Goal: Transaction & Acquisition: Purchase product/service

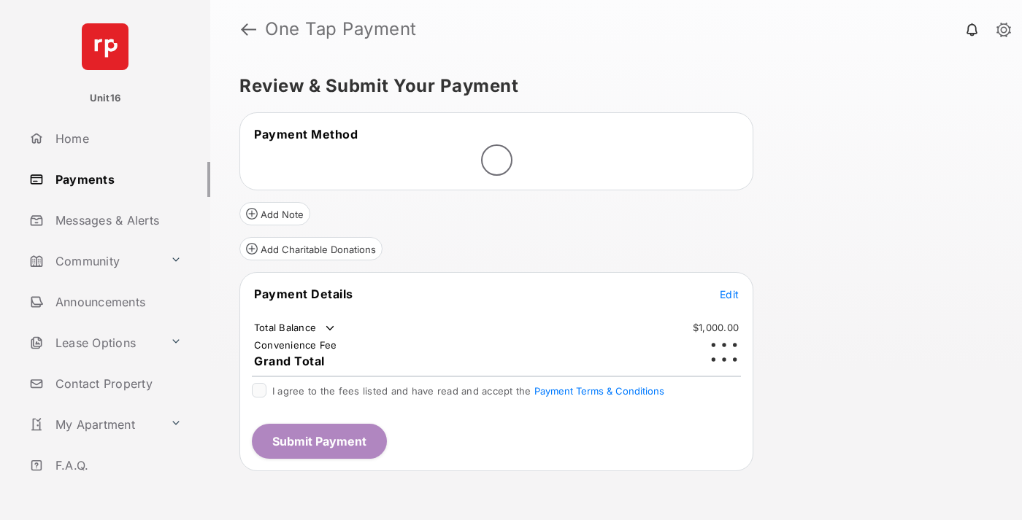
click at [729, 288] on span "Edit" at bounding box center [729, 294] width 19 height 12
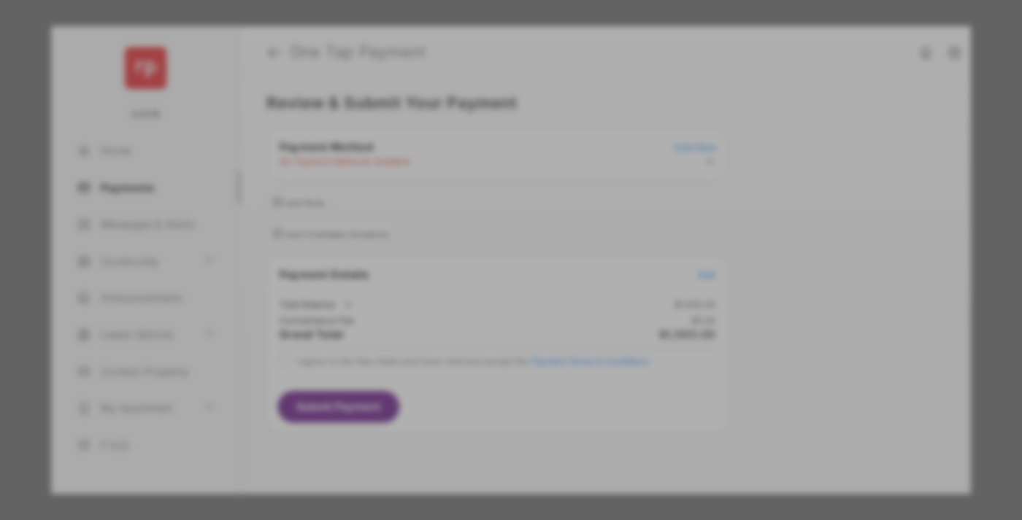
click at [484, 281] on div "Other Amount" at bounding box center [484, 293] width 236 height 25
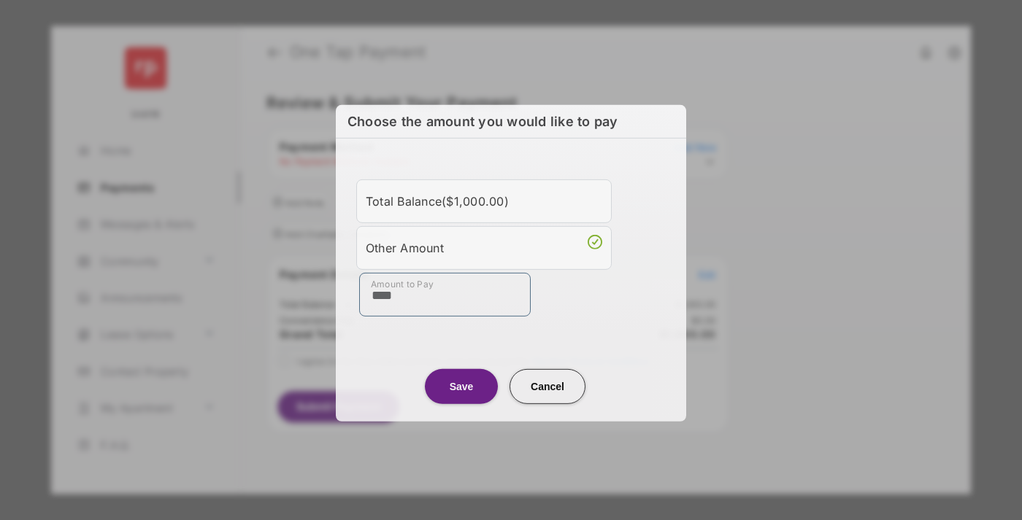
type input "****"
click at [461, 385] on button "Save" at bounding box center [461, 386] width 73 height 35
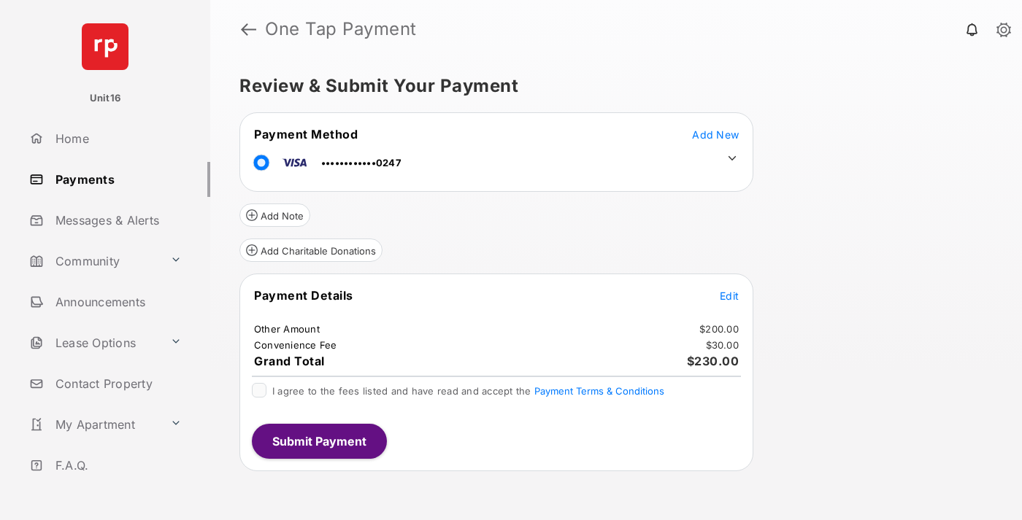
click at [732, 158] on icon at bounding box center [732, 158] width 13 height 13
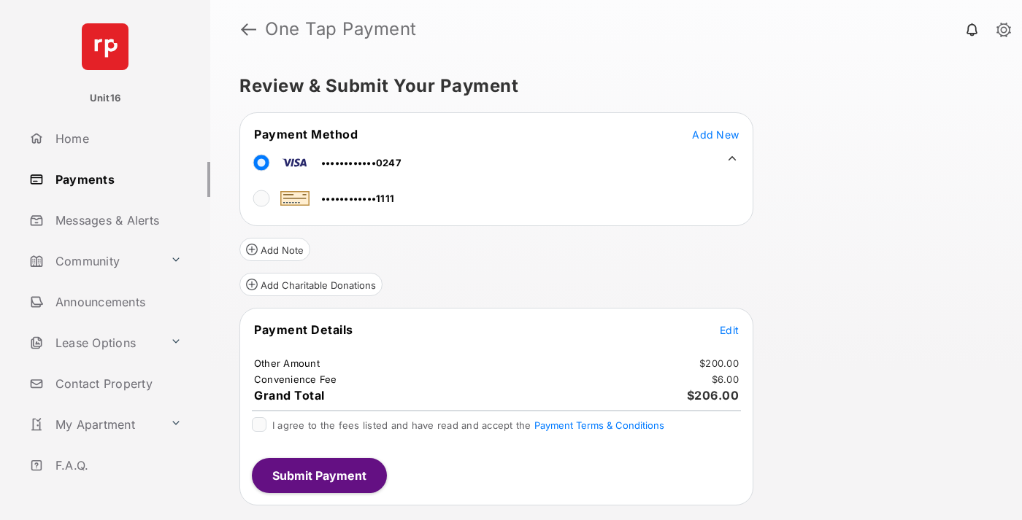
click at [729, 330] on span "Edit" at bounding box center [729, 330] width 19 height 12
click at [318, 475] on button "Submit Payment" at bounding box center [319, 475] width 135 height 35
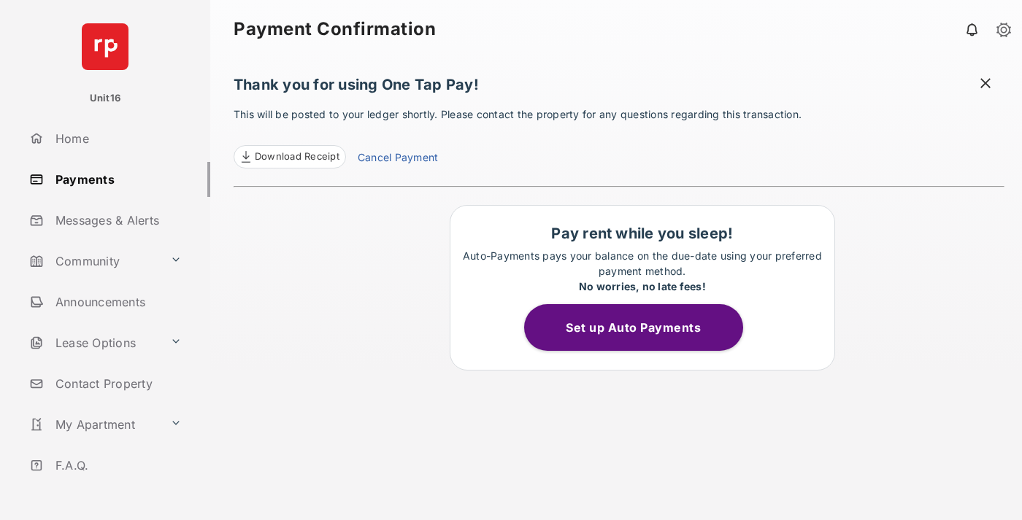
click at [397, 159] on link "Cancel Payment" at bounding box center [398, 159] width 80 height 19
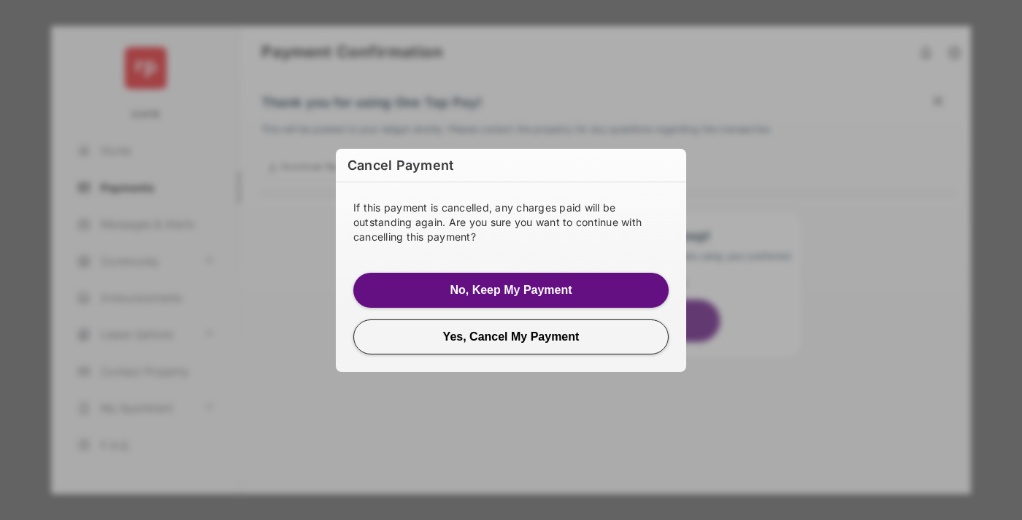
click at [511, 336] on button "Yes, Cancel My Payment" at bounding box center [510, 336] width 315 height 35
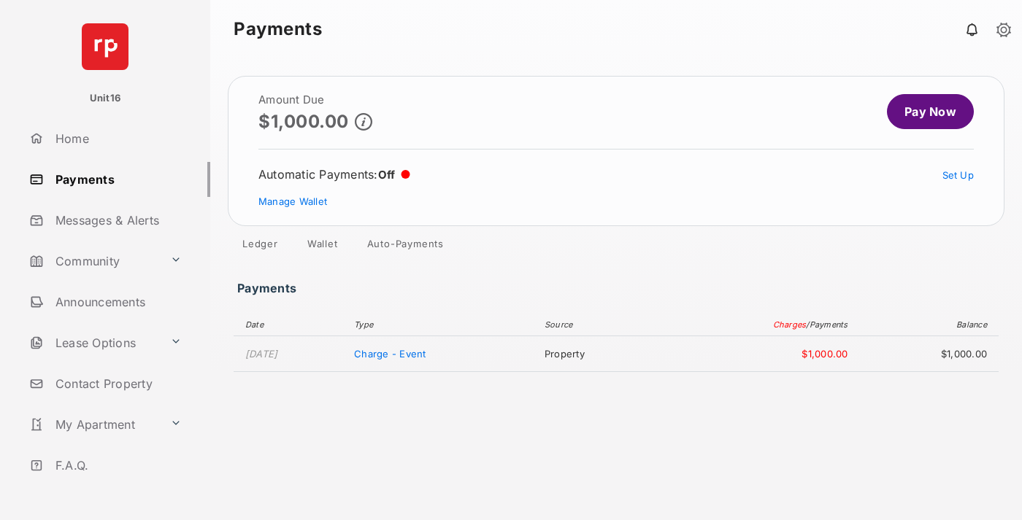
click at [293, 201] on link "Manage Wallet" at bounding box center [292, 202] width 69 height 12
